Goal: Book appointment/travel/reservation

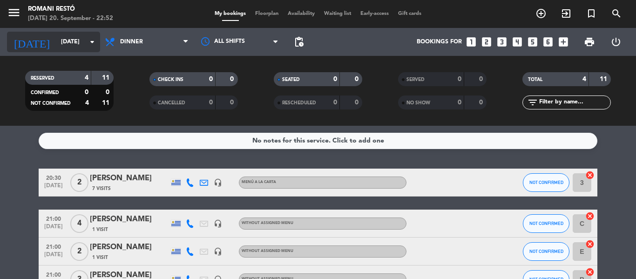
click at [76, 43] on input "[DATE]" at bounding box center [95, 42] width 79 height 16
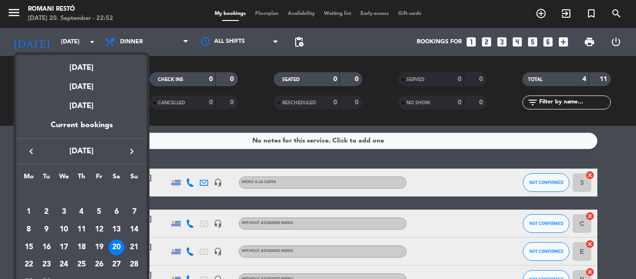
click at [136, 247] on div "21" at bounding box center [134, 247] width 16 height 16
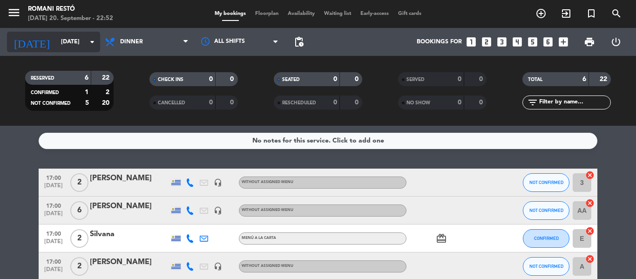
click at [56, 47] on input "[DATE]" at bounding box center [95, 42] width 79 height 16
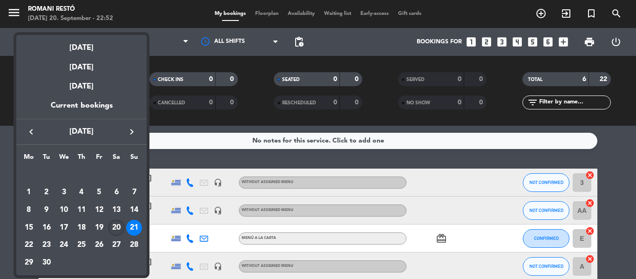
click at [115, 226] on div "20" at bounding box center [117, 228] width 16 height 16
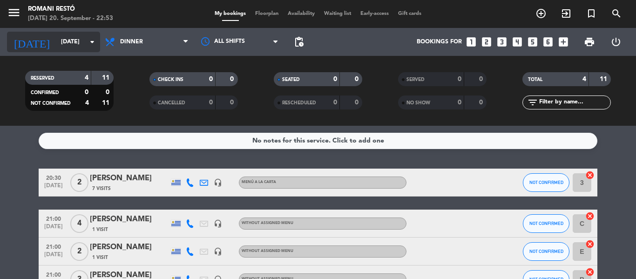
click at [92, 40] on icon "arrow_drop_down" at bounding box center [92, 41] width 11 height 11
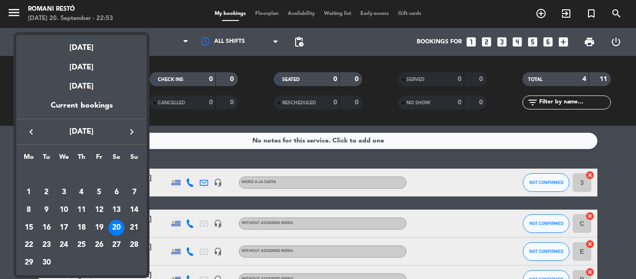
click at [133, 224] on div "21" at bounding box center [134, 228] width 16 height 16
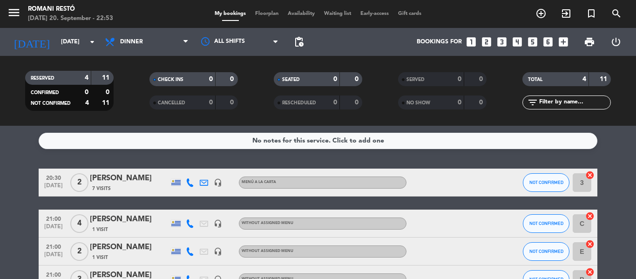
type input "[DATE]"
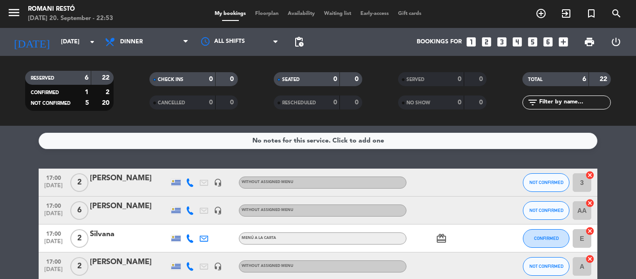
click at [440, 238] on icon "card_giftcard" at bounding box center [441, 238] width 11 height 11
click at [200, 242] on icon at bounding box center [204, 238] width 8 height 8
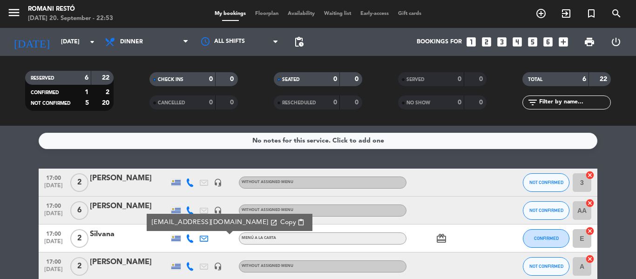
click at [200, 241] on icon at bounding box center [204, 238] width 8 height 8
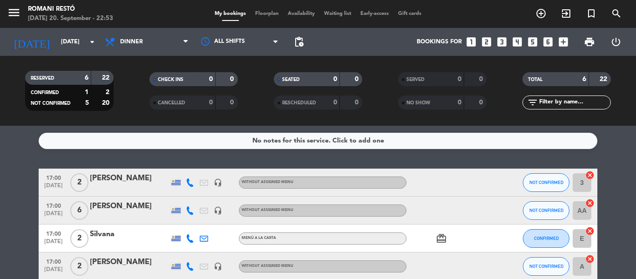
click at [191, 239] on icon at bounding box center [190, 238] width 8 height 8
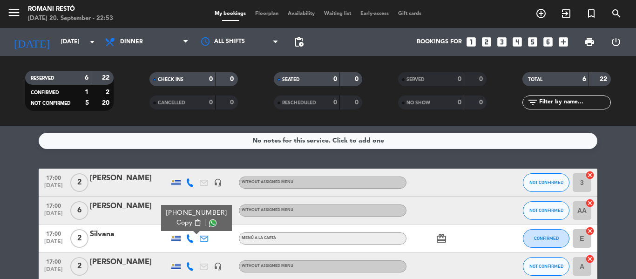
click at [191, 239] on icon at bounding box center [190, 238] width 8 height 8
